Goal: Navigation & Orientation: Find specific page/section

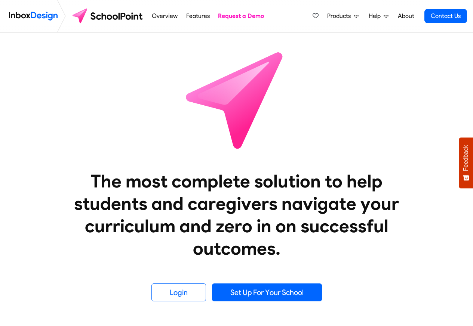
click at [356, 15] on icon at bounding box center [356, 16] width 5 height 5
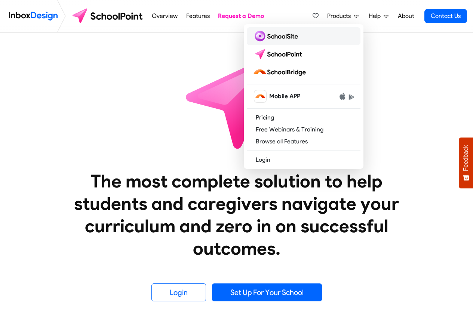
click at [264, 37] on img at bounding box center [277, 36] width 48 height 12
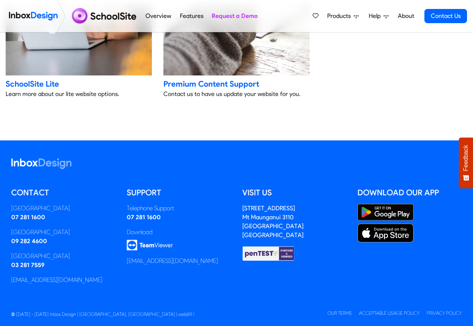
scroll to position [1669, 0]
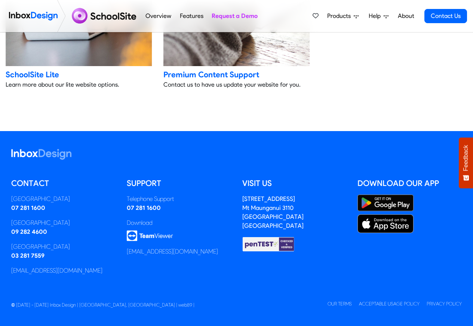
click at [351, 15] on span "Products" at bounding box center [340, 16] width 27 height 9
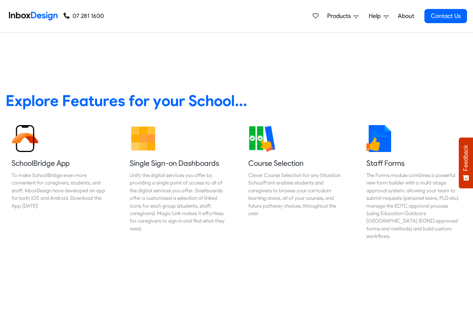
scroll to position [269, 0]
